Goal: Entertainment & Leisure: Consume media (video, audio)

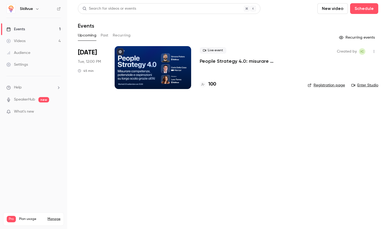
click at [338, 12] on button "New video" at bounding box center [332, 8] width 31 height 11
click at [331, 24] on div at bounding box center [327, 23] width 9 height 4
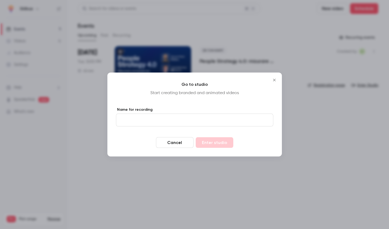
click at [157, 124] on input "Name for recording" at bounding box center [194, 120] width 157 height 13
type input "**********"
click at [201, 143] on button "Enter studio" at bounding box center [215, 143] width 38 height 11
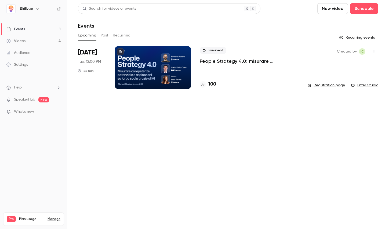
click at [336, 8] on button "New video" at bounding box center [332, 8] width 31 height 11
click at [29, 41] on div at bounding box center [194, 114] width 389 height 229
click at [20, 41] on div "Videos" at bounding box center [15, 40] width 19 height 5
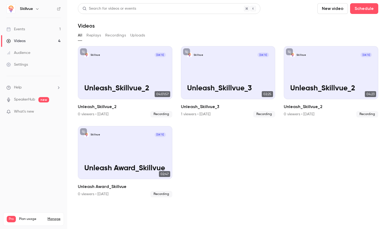
click at [117, 37] on button "Recordings" at bounding box center [115, 35] width 21 height 9
click at [146, 38] on div "All Replays Recordings Uploads" at bounding box center [228, 35] width 301 height 9
click at [134, 38] on button "Uploads" at bounding box center [137, 35] width 15 height 9
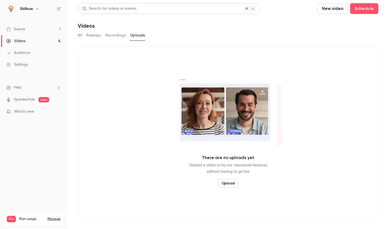
click at [326, 8] on button "New video" at bounding box center [332, 8] width 31 height 11
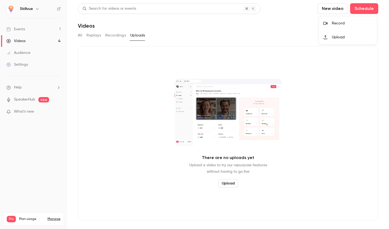
click at [342, 23] on div "Record" at bounding box center [352, 23] width 41 height 5
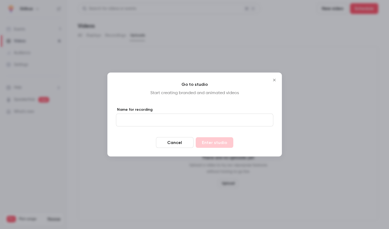
click at [165, 111] on label "Name for recording" at bounding box center [194, 109] width 157 height 5
click at [165, 114] on input "Name for recording" at bounding box center [194, 120] width 157 height 13
click at [160, 121] on input "Name for recording" at bounding box center [194, 120] width 157 height 13
type input "*******"
click at [208, 141] on button "Enter studio" at bounding box center [215, 143] width 38 height 11
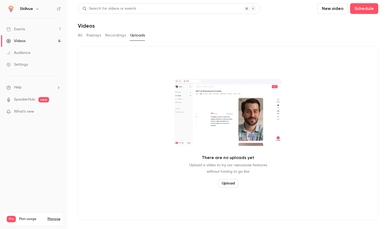
click at [32, 43] on link "Videos 4" at bounding box center [33, 41] width 67 height 12
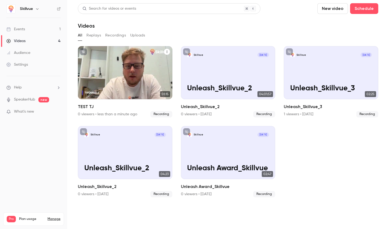
click at [127, 66] on div "Skillvue [DATE] TEST TJ" at bounding box center [125, 72] width 95 height 53
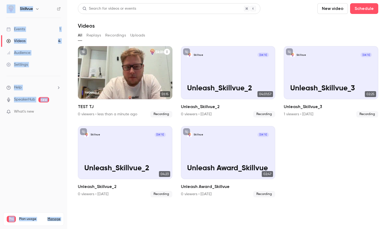
click at [127, 66] on main "Search for videos or events New video Schedule Videos All Replays Recordings Up…" at bounding box center [228, 114] width 322 height 229
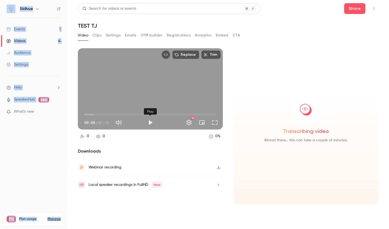
click at [152, 123] on button "Play" at bounding box center [150, 122] width 11 height 11
click at [271, 32] on div "Video Clips Settings Emails UTM builder Registrations Analytics Embed CTA" at bounding box center [228, 36] width 301 height 11
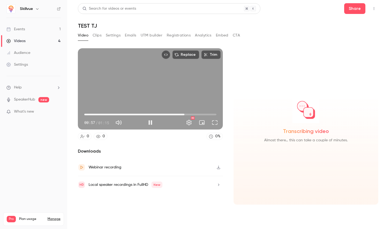
click at [185, 113] on span "00:57" at bounding box center [150, 114] width 132 height 9
click at [200, 113] on span "00:57" at bounding box center [150, 114] width 132 height 9
click at [203, 114] on span "01:07" at bounding box center [203, 115] width 2 height 2
click at [208, 113] on span "01:10" at bounding box center [150, 114] width 132 height 9
click at [178, 114] on span "00:53" at bounding box center [150, 114] width 132 height 9
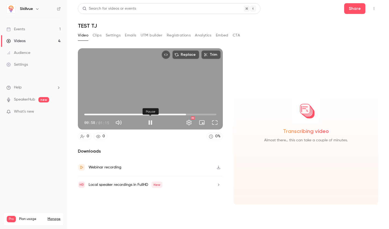
click at [149, 120] on button "Pause" at bounding box center [150, 122] width 11 height 11
click at [214, 125] on button "Full screen" at bounding box center [215, 122] width 11 height 11
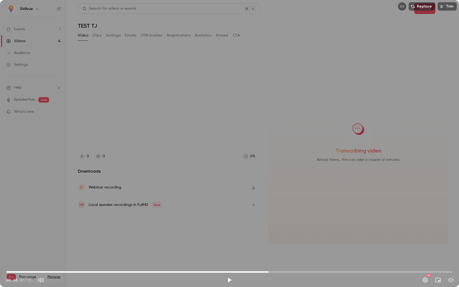
click at [270, 229] on span "00:44" at bounding box center [229, 272] width 446 height 9
click at [230, 229] on button "Play" at bounding box center [229, 280] width 11 height 11
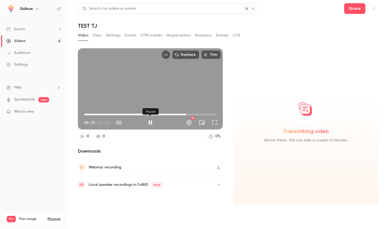
click at [152, 127] on button "Pause" at bounding box center [150, 122] width 11 height 11
type input "****"
click at [29, 44] on link "Videos 4" at bounding box center [33, 41] width 67 height 12
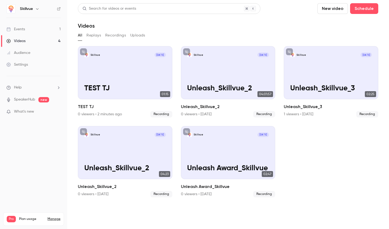
click at [342, 11] on button "New video" at bounding box center [332, 8] width 31 height 11
click at [332, 25] on div "Record" at bounding box center [352, 23] width 41 height 5
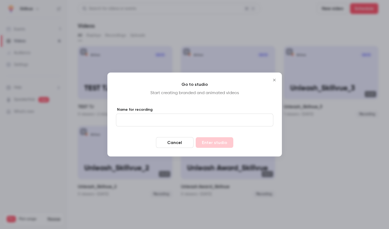
click at [203, 120] on input "Name for recording" at bounding box center [194, 120] width 157 height 13
type input "*******"
click at [222, 144] on button "Enter studio" at bounding box center [215, 143] width 38 height 11
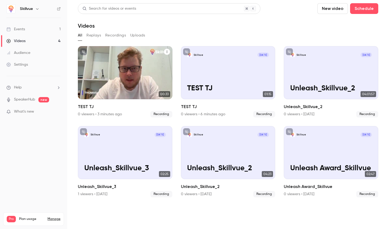
click at [139, 77] on div "Skillvue [DATE] TEST TJ" at bounding box center [125, 72] width 95 height 53
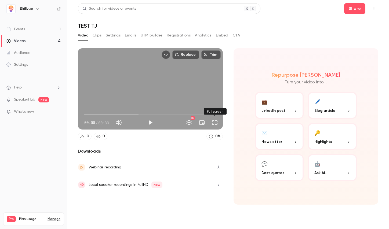
click at [216, 122] on button "Full screen" at bounding box center [215, 122] width 11 height 11
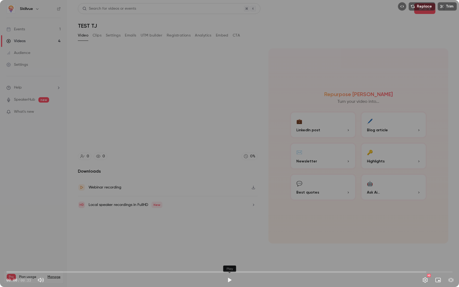
click at [230, 229] on button "Play" at bounding box center [229, 280] width 11 height 11
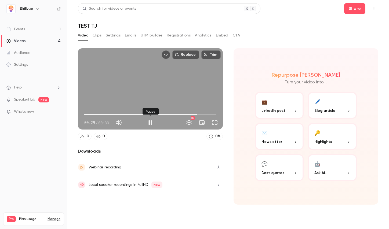
click at [149, 122] on button "Pause" at bounding box center [150, 122] width 11 height 11
type input "****"
click at [41, 42] on link "Videos 4" at bounding box center [33, 41] width 67 height 12
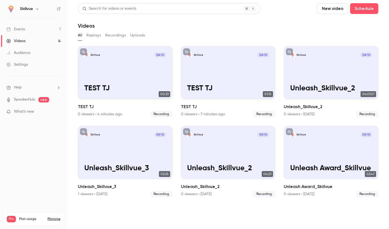
click at [337, 12] on button "New video" at bounding box center [332, 8] width 31 height 11
click at [335, 21] on div "Record" at bounding box center [352, 23] width 41 height 5
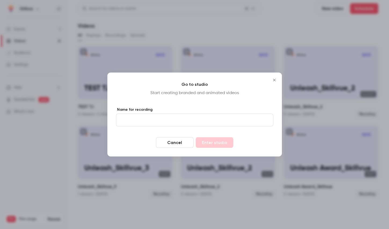
click at [205, 119] on input "Name for recording" at bounding box center [194, 120] width 157 height 13
type input "*********"
click at [211, 140] on button "Enter studio" at bounding box center [215, 143] width 38 height 11
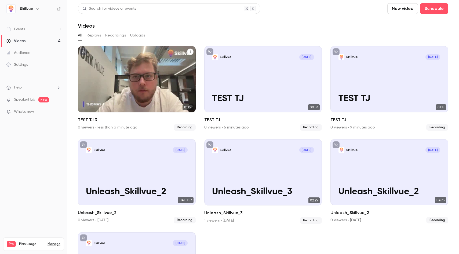
click at [141, 73] on div "Skillvue [DATE] TEST TJ 3" at bounding box center [137, 79] width 118 height 66
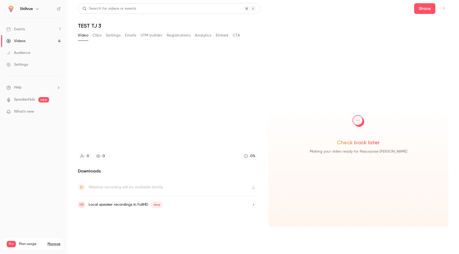
click at [141, 73] on section at bounding box center [168, 98] width 180 height 101
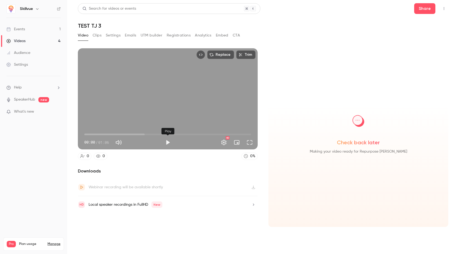
click at [168, 140] on button "Play" at bounding box center [168, 142] width 11 height 11
click at [103, 133] on span "00:01" at bounding box center [167, 134] width 167 height 9
click at [118, 133] on span "00:09" at bounding box center [167, 134] width 167 height 9
click at [126, 134] on span "00:13" at bounding box center [167, 134] width 167 height 9
click at [138, 134] on span "00:21" at bounding box center [167, 134] width 167 height 9
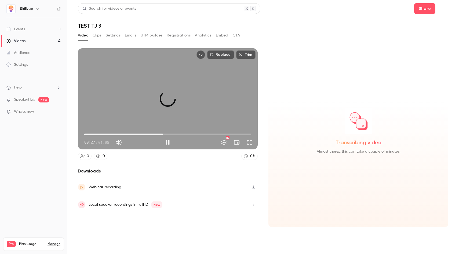
click at [163, 133] on span "00:31" at bounding box center [167, 134] width 167 height 9
click at [206, 134] on span "00:31" at bounding box center [167, 134] width 167 height 9
click at [194, 134] on span "00:43" at bounding box center [167, 134] width 167 height 9
click at [198, 134] on span "00:43" at bounding box center [167, 134] width 167 height 9
click at [204, 134] on span "00:45" at bounding box center [167, 134] width 167 height 9
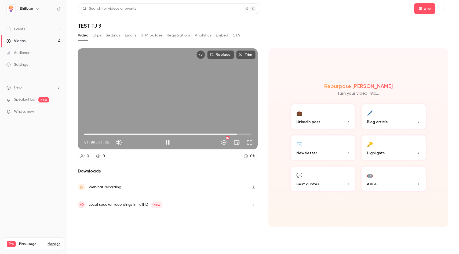
click at [163, 143] on button "Pause" at bounding box center [168, 142] width 11 height 11
type input "****"
